Goal: Task Accomplishment & Management: Use online tool/utility

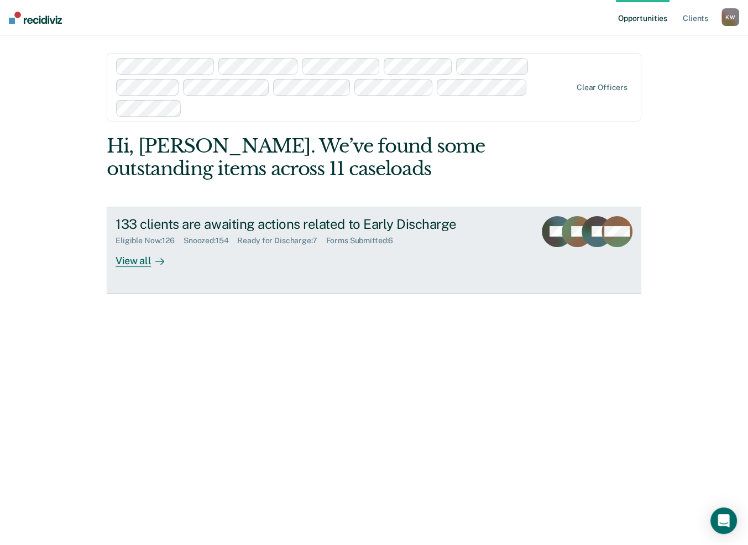
click at [127, 267] on link "133 clients are awaiting actions related to Early Discharge Eligible Now : 126 …" at bounding box center [374, 250] width 535 height 87
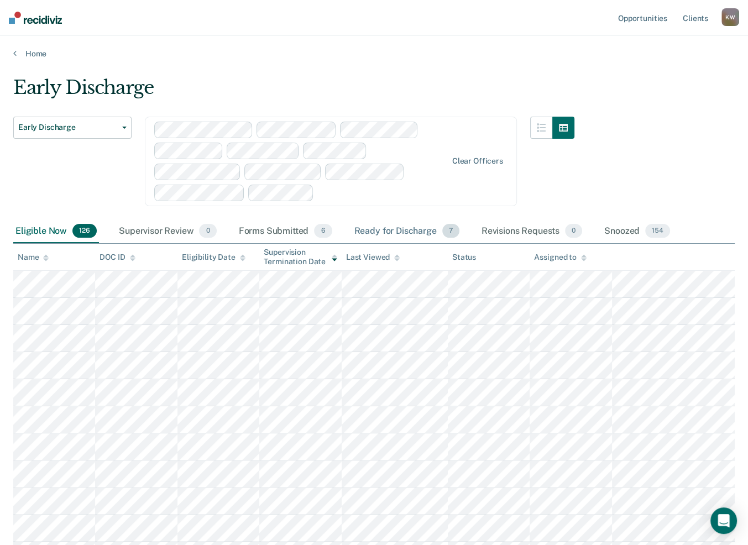
click at [396, 223] on div "Ready for Discharge 7" at bounding box center [407, 232] width 110 height 24
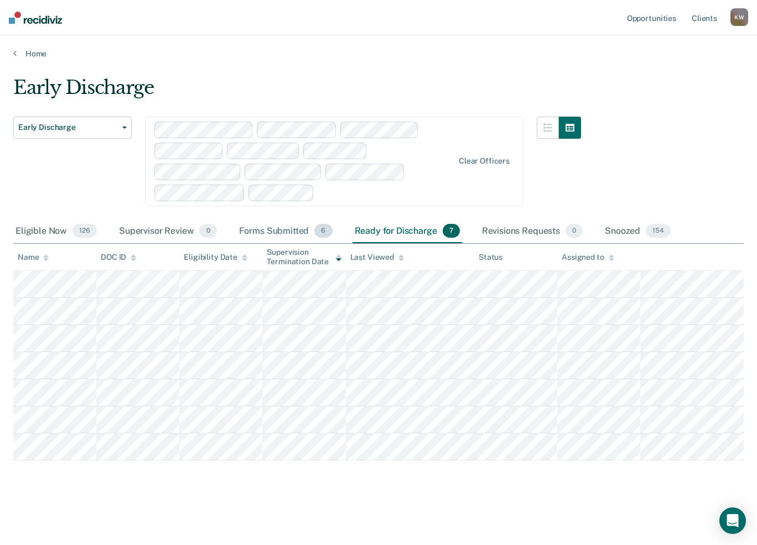
click at [263, 225] on div "Forms Submitted 6" at bounding box center [286, 232] width 98 height 24
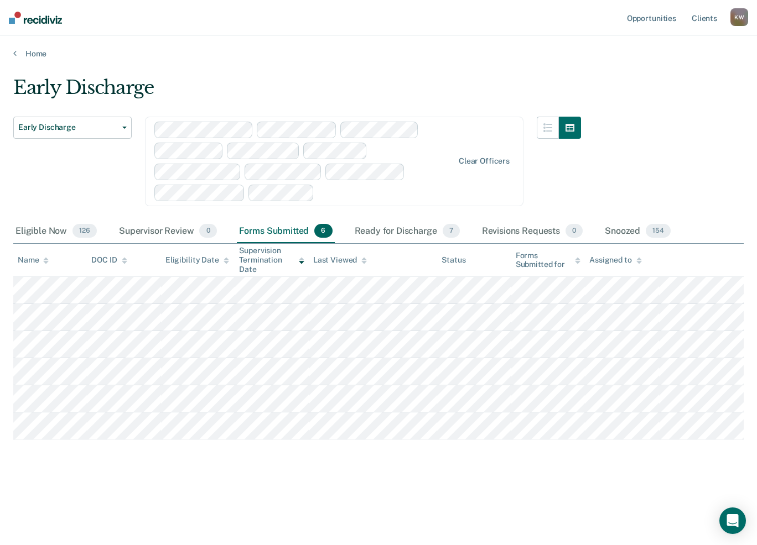
click at [739, 23] on div "K W" at bounding box center [739, 17] width 18 height 18
click at [674, 73] on link "Log Out" at bounding box center [694, 72] width 89 height 9
